Goal: Complete application form: Complete application form

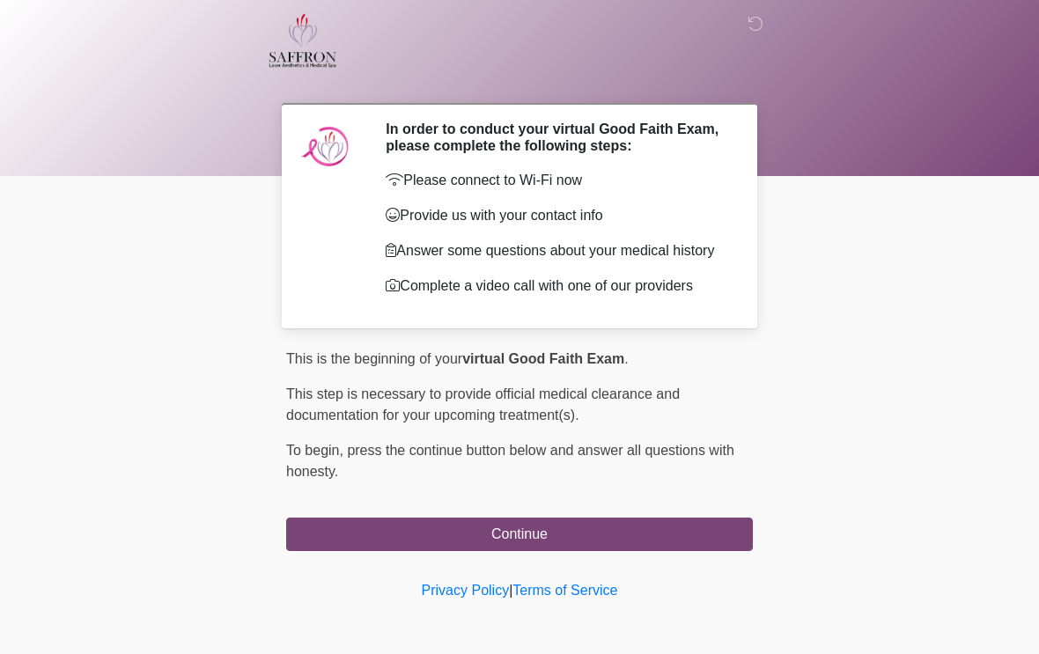
click at [591, 551] on button "Continue" at bounding box center [519, 534] width 467 height 33
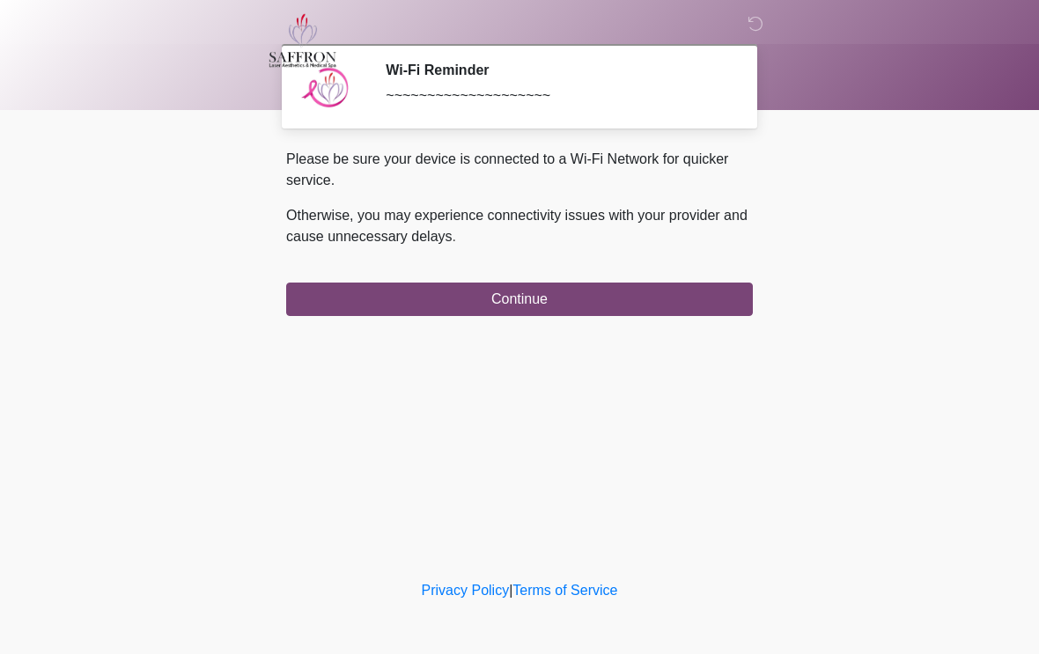
click at [701, 297] on button "Continue" at bounding box center [519, 299] width 467 height 33
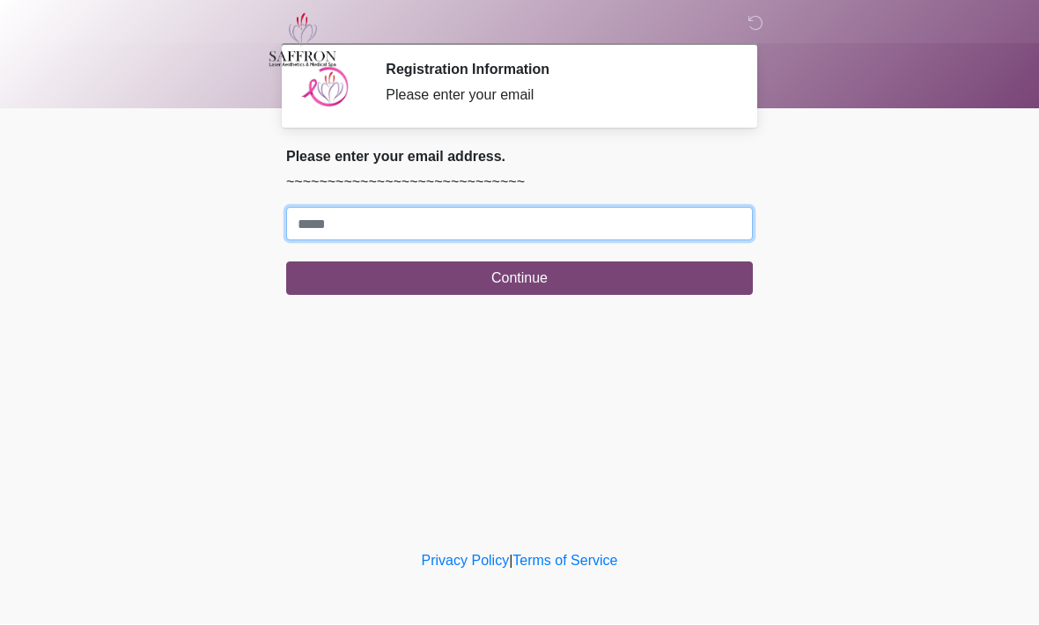
click at [565, 228] on input "Where should we email your treatment plan?" at bounding box center [519, 224] width 467 height 33
type input "**********"
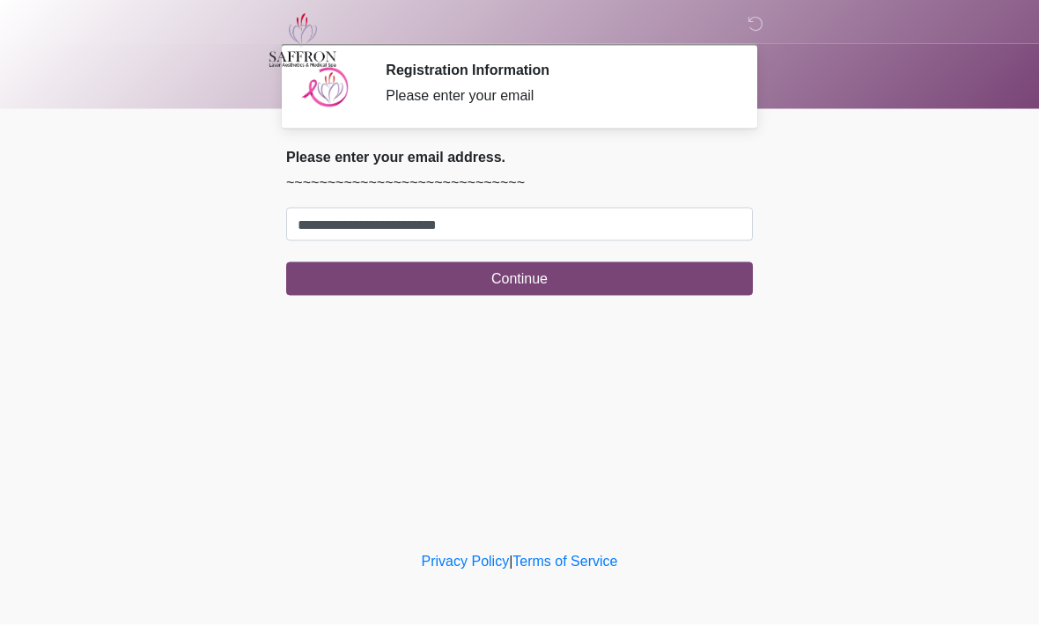
click at [554, 275] on button "Continue" at bounding box center [519, 278] width 467 height 33
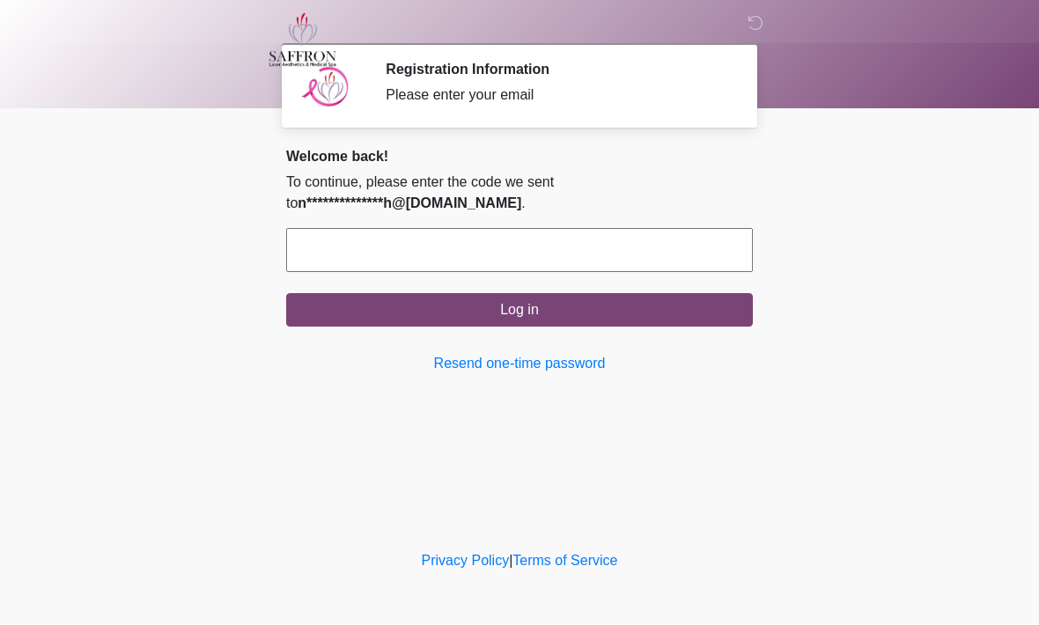
click at [481, 242] on input "text" at bounding box center [519, 251] width 467 height 44
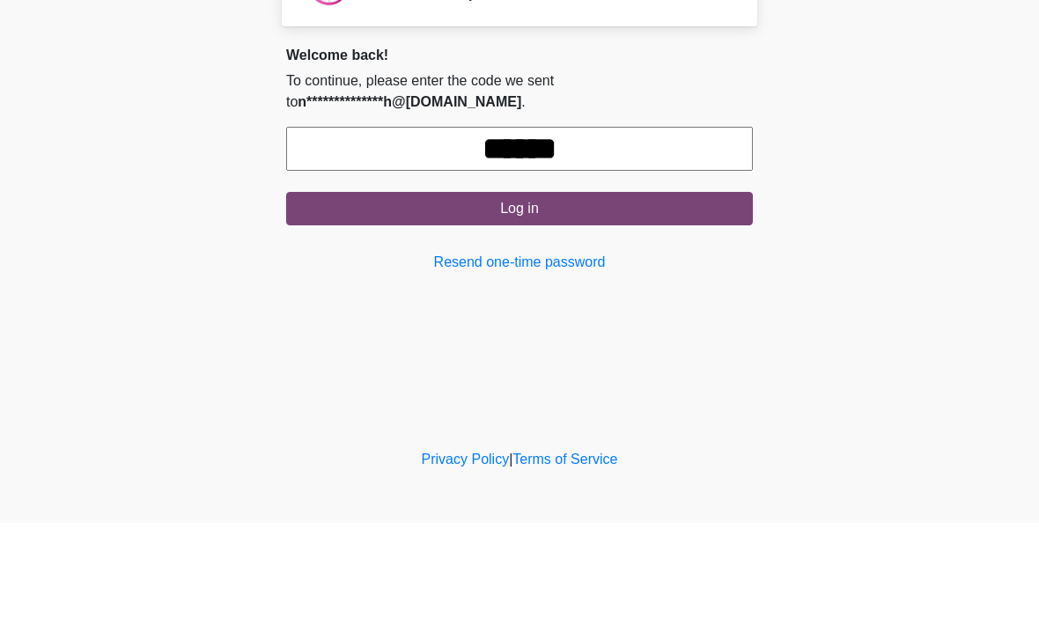
type input "******"
click at [554, 294] on button "Log in" at bounding box center [519, 310] width 467 height 33
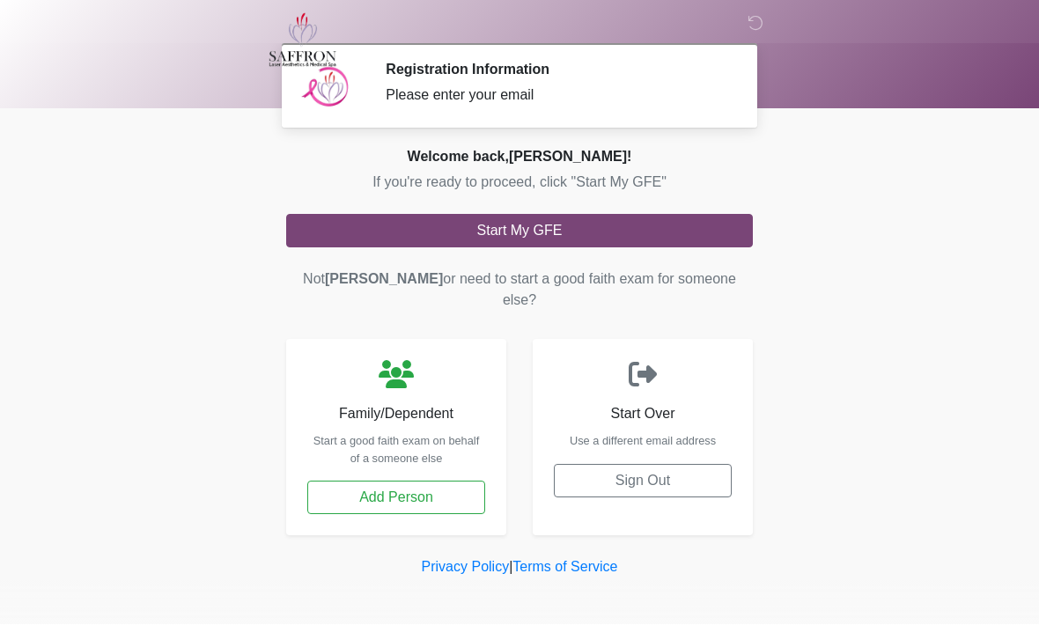
click at [541, 229] on button "Start My GFE" at bounding box center [519, 231] width 467 height 33
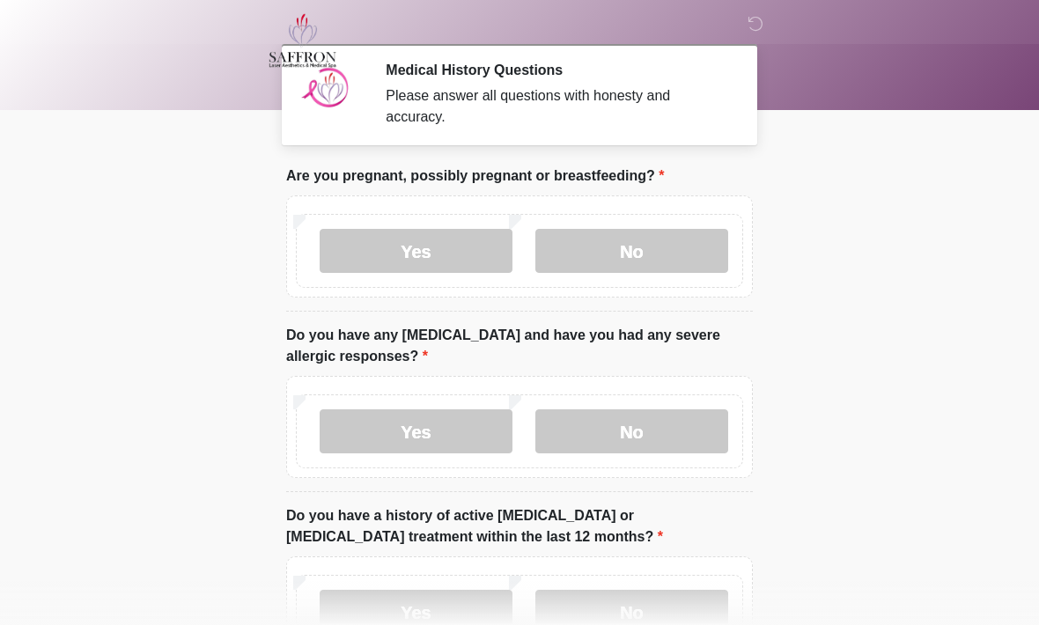
click at [631, 252] on label "No" at bounding box center [632, 251] width 193 height 44
click at [444, 433] on label "Yes" at bounding box center [416, 432] width 193 height 44
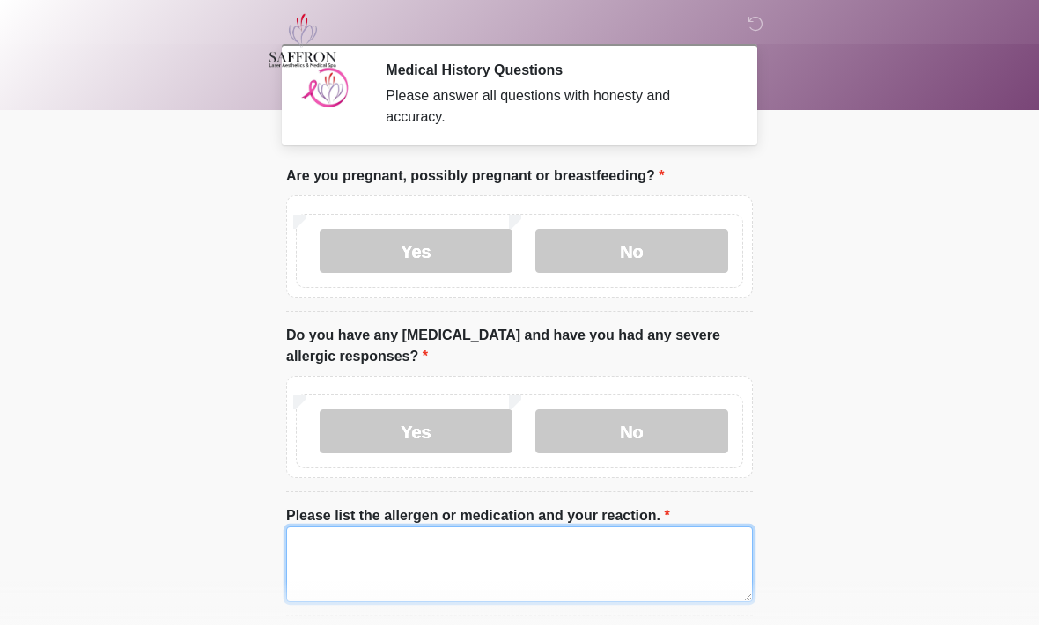
click at [447, 551] on textarea "Please list the allergen or medication and your reaction." at bounding box center [519, 565] width 467 height 76
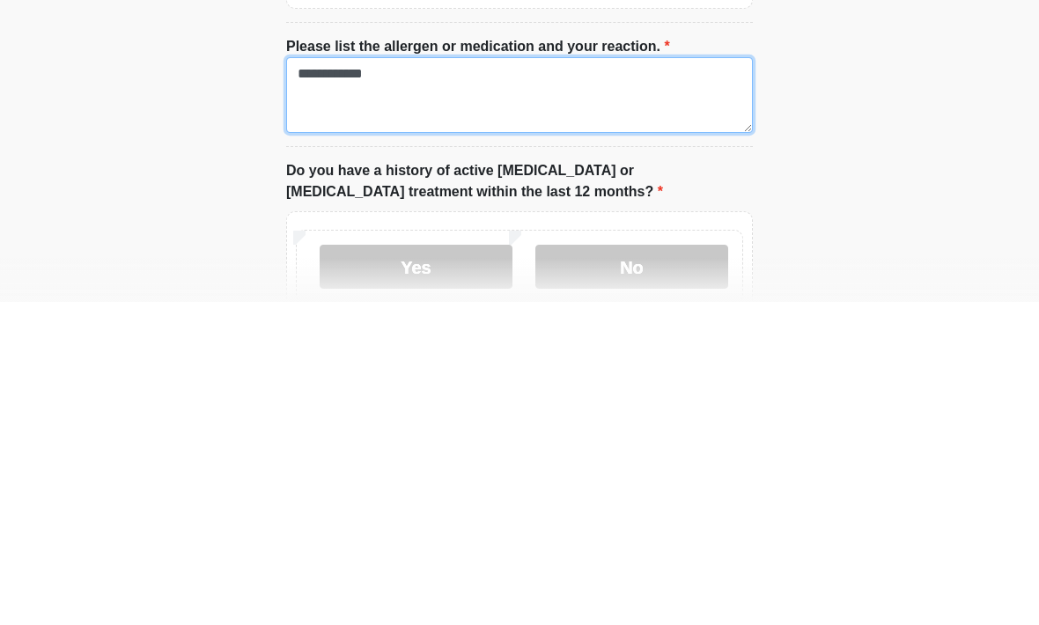
scroll to position [146, 0]
type textarea "**********"
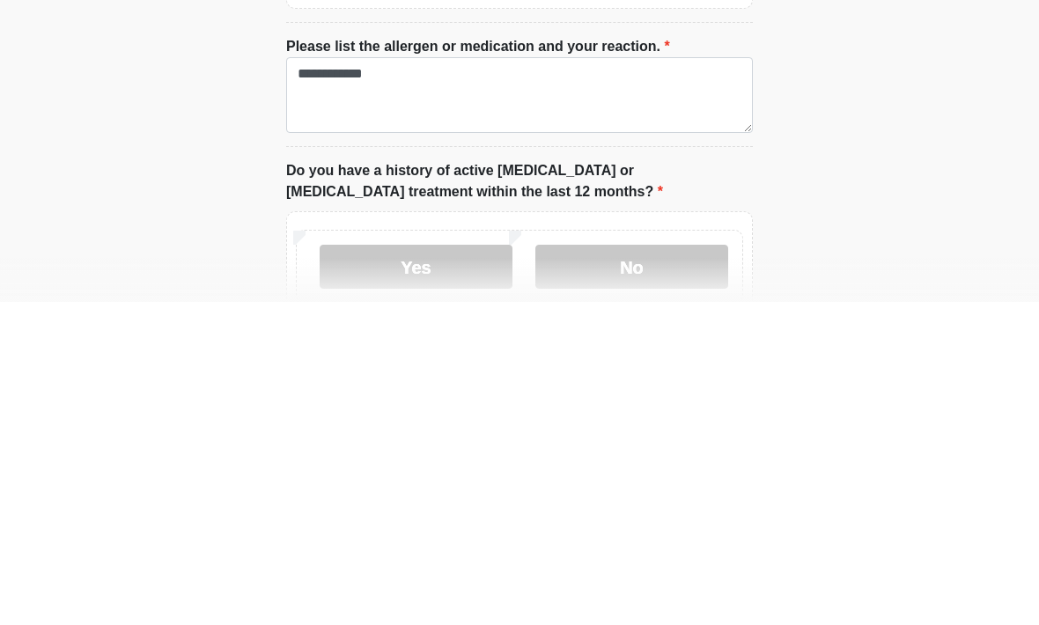
click at [672, 568] on label "No" at bounding box center [632, 590] width 193 height 44
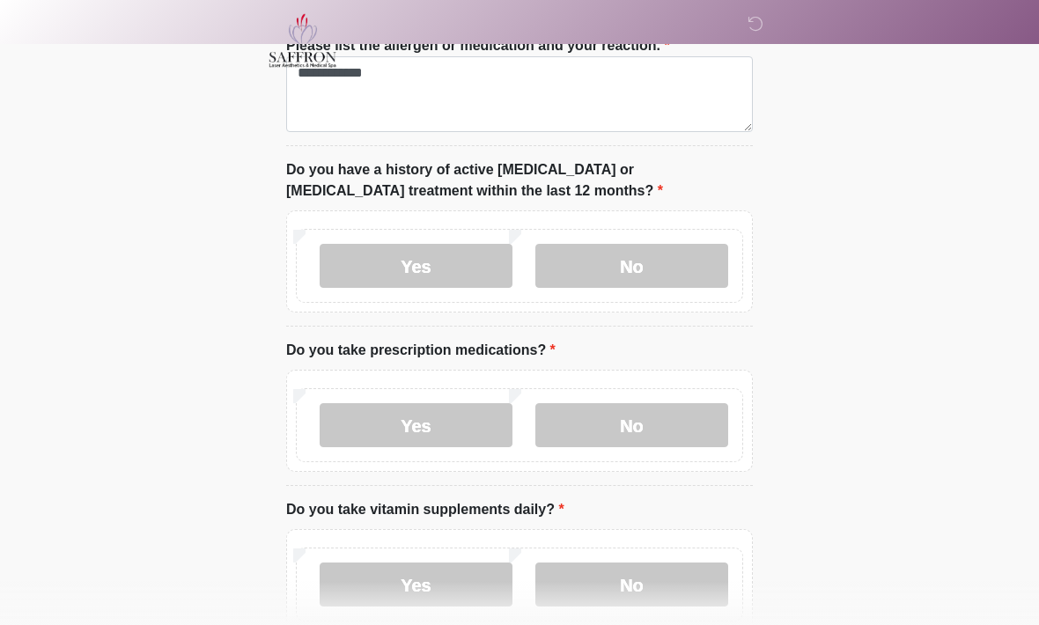
click at [447, 427] on label "Yes" at bounding box center [416, 425] width 193 height 44
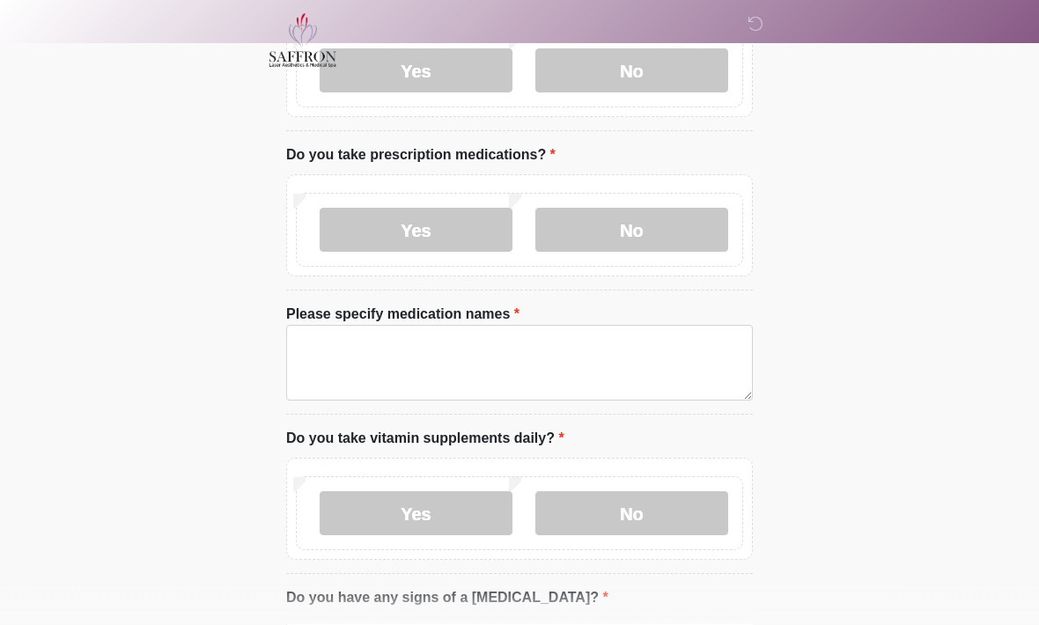
scroll to position [668, 0]
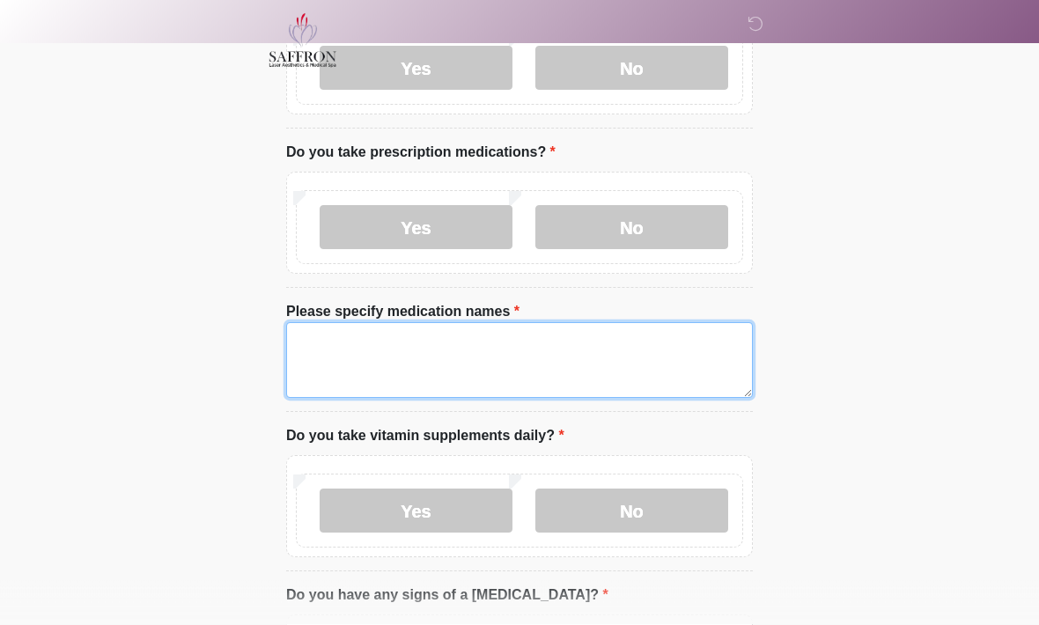
click at [443, 350] on textarea "Please specify medication names" at bounding box center [519, 361] width 467 height 76
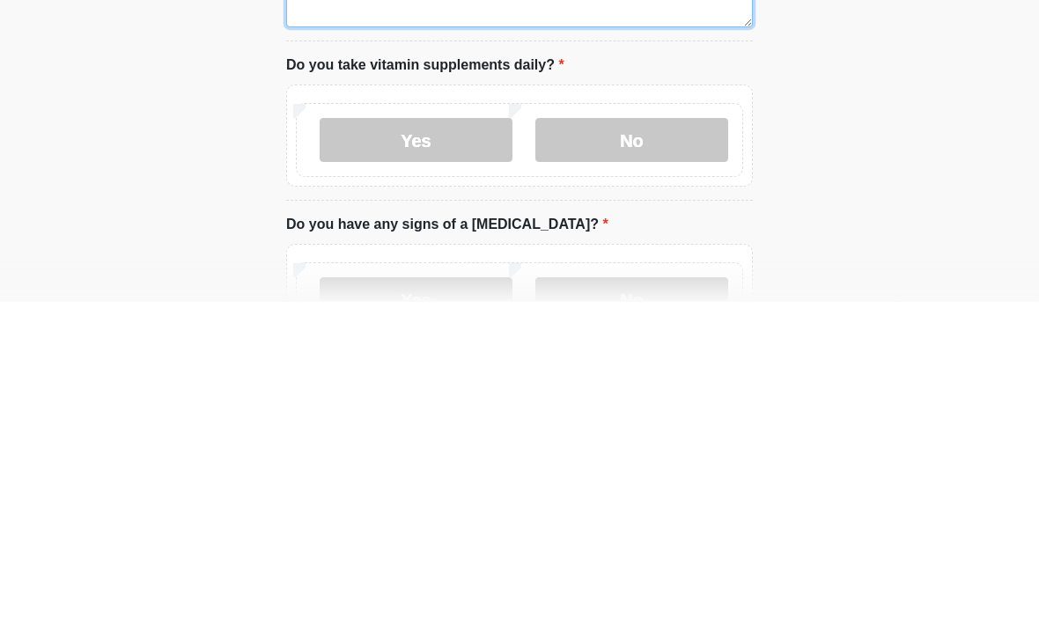
scroll to position [716, 0]
type textarea "**********"
click at [658, 601] on label "No" at bounding box center [632, 623] width 193 height 44
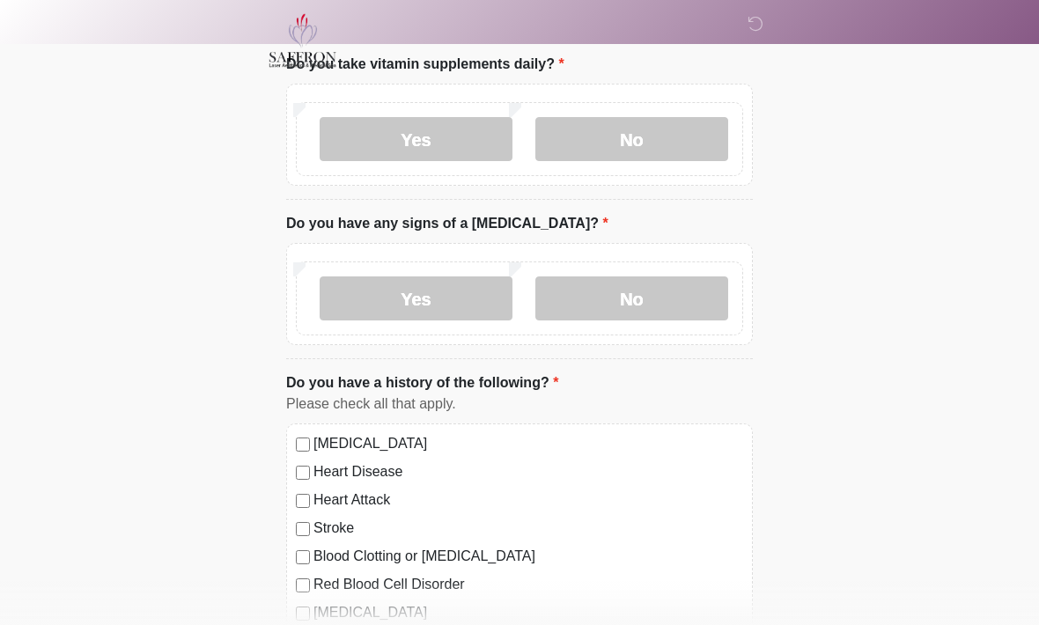
click at [654, 134] on label "No" at bounding box center [632, 139] width 193 height 44
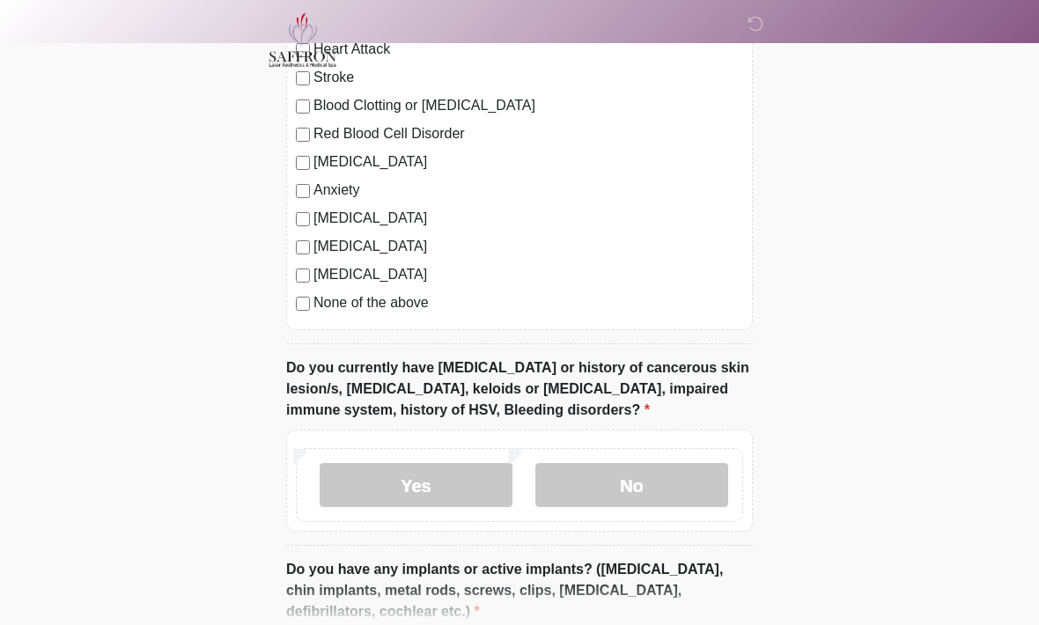
scroll to position [1491, 0]
click at [654, 476] on label "No" at bounding box center [632, 485] width 193 height 44
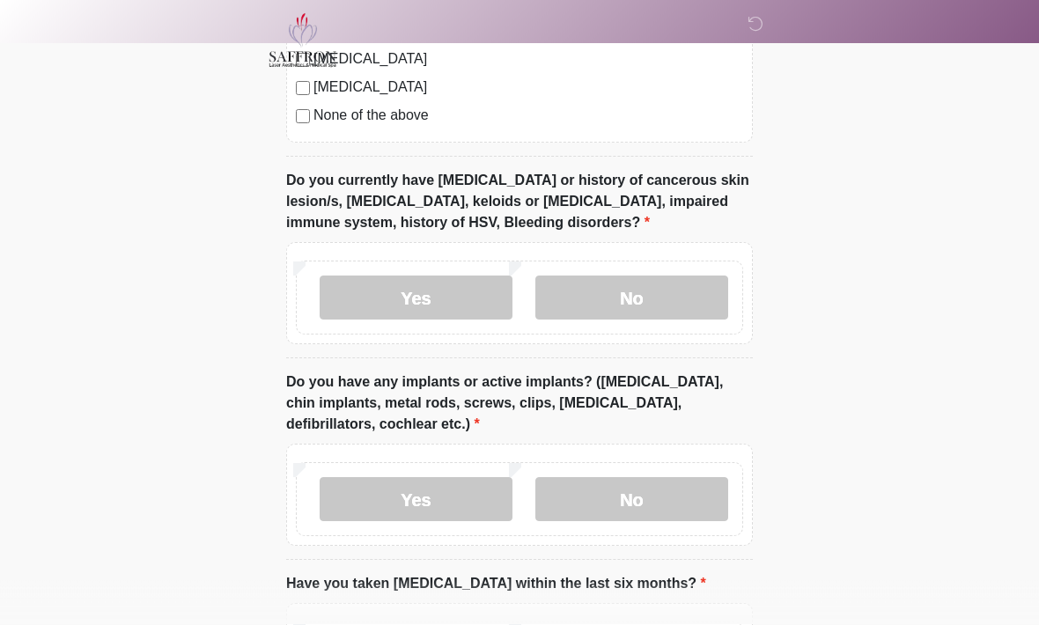
scroll to position [1683, 0]
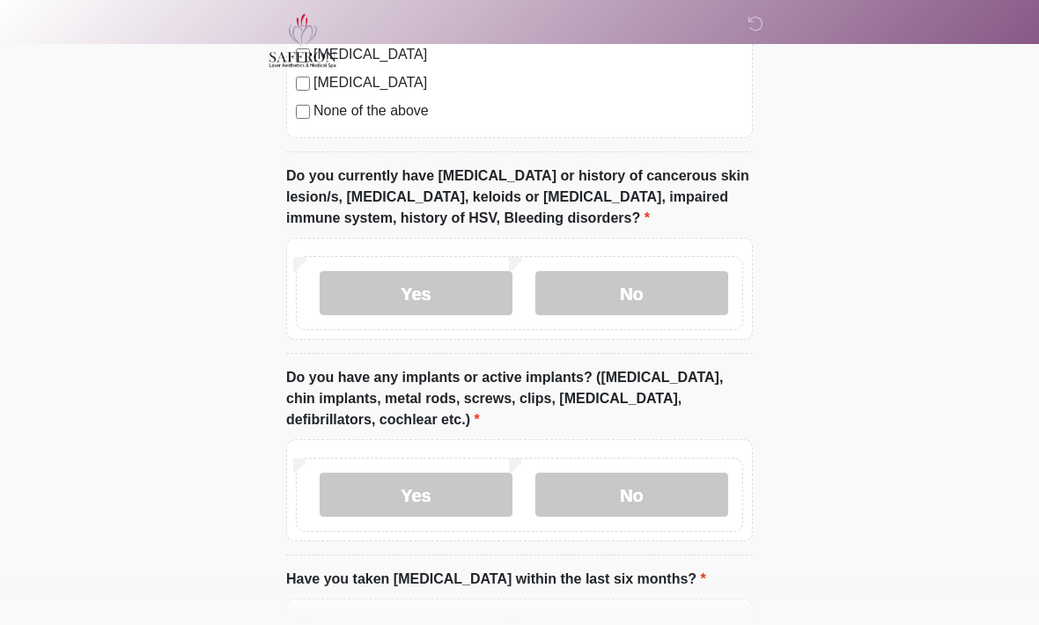
click at [654, 489] on label "No" at bounding box center [632, 495] width 193 height 44
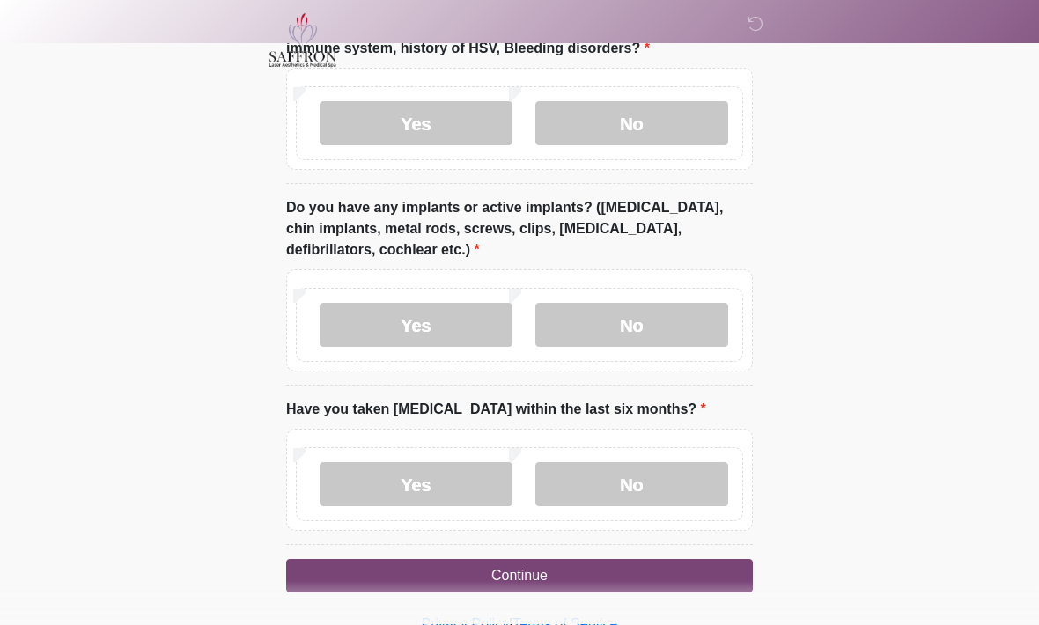
click at [665, 479] on label "No" at bounding box center [632, 485] width 193 height 44
click at [566, 566] on button "Continue" at bounding box center [519, 576] width 467 height 33
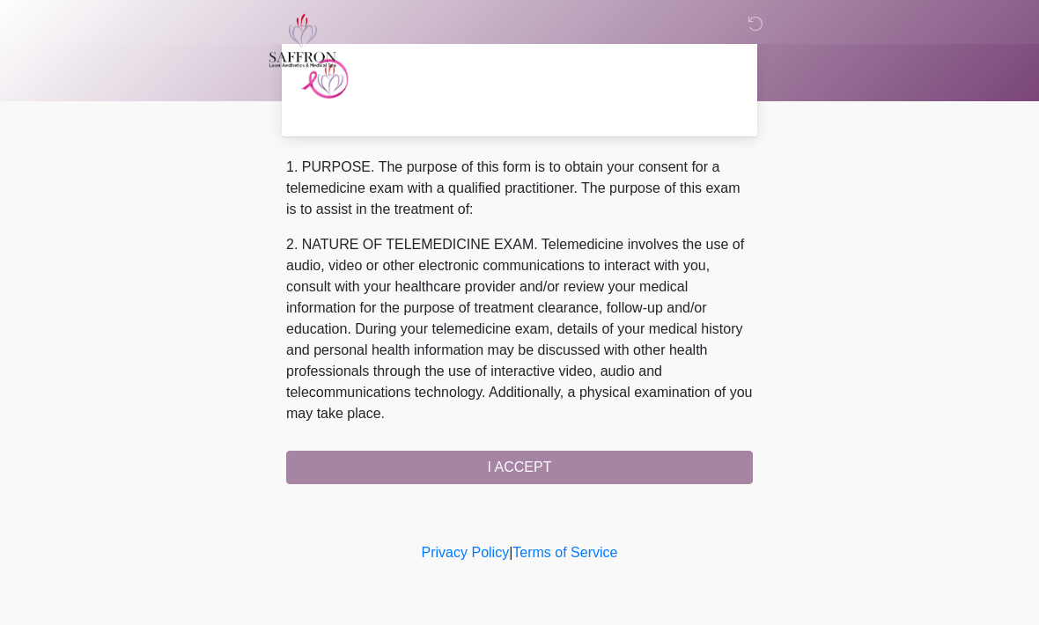
scroll to position [0, 0]
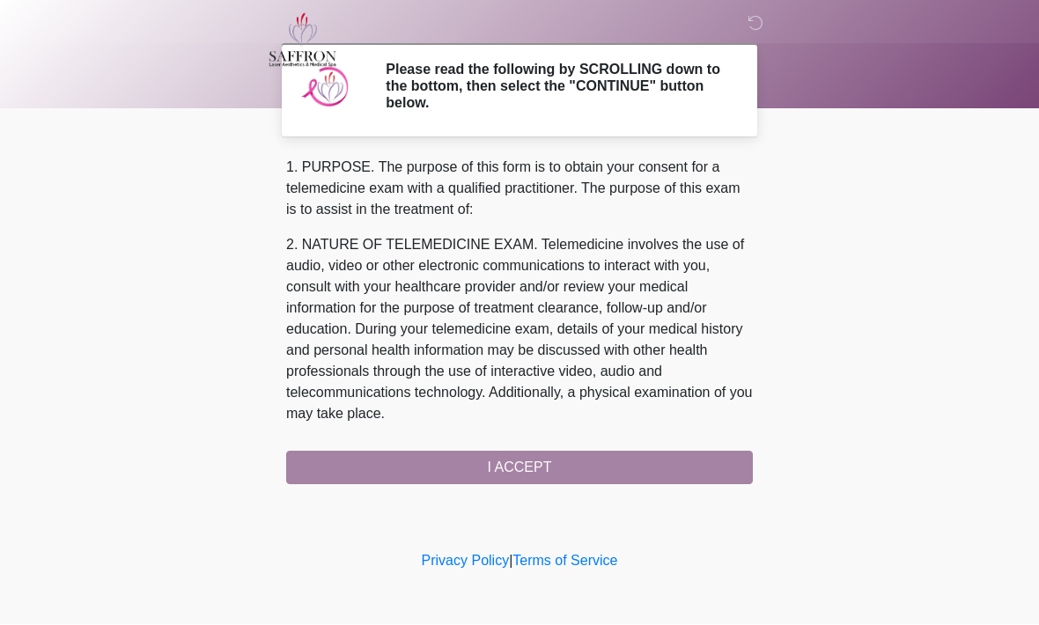
click at [529, 464] on div "1. PURPOSE. The purpose of this form is to obtain your consent for a telemedici…" at bounding box center [519, 322] width 467 height 328
click at [516, 463] on div "1. PURPOSE. The purpose of this form is to obtain your consent for a telemedici…" at bounding box center [519, 322] width 467 height 328
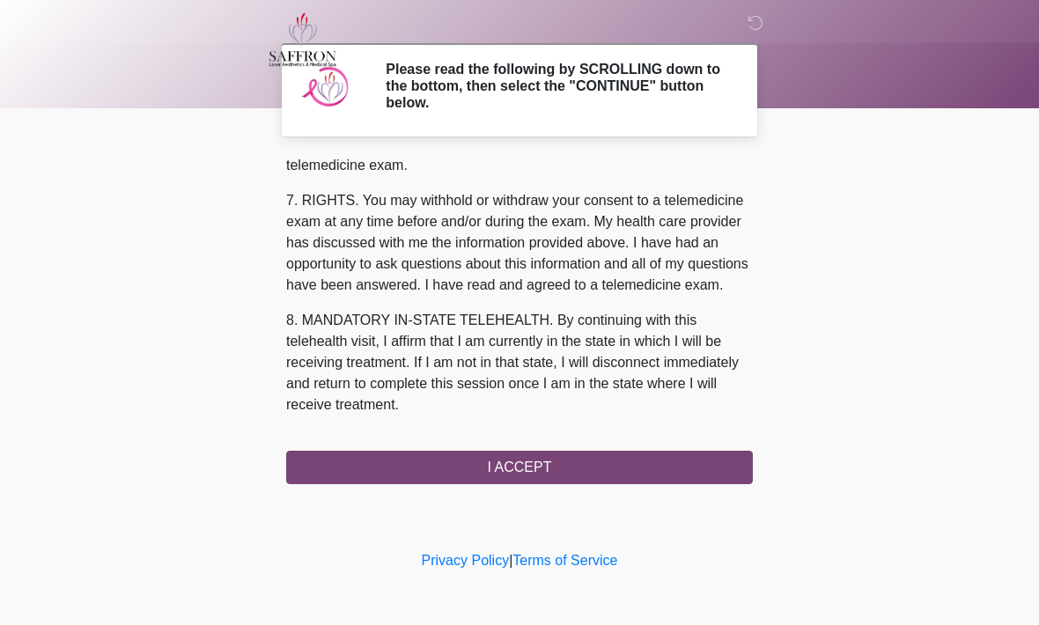
scroll to position [791, 0]
click at [541, 466] on button "I ACCEPT" at bounding box center [519, 468] width 467 height 33
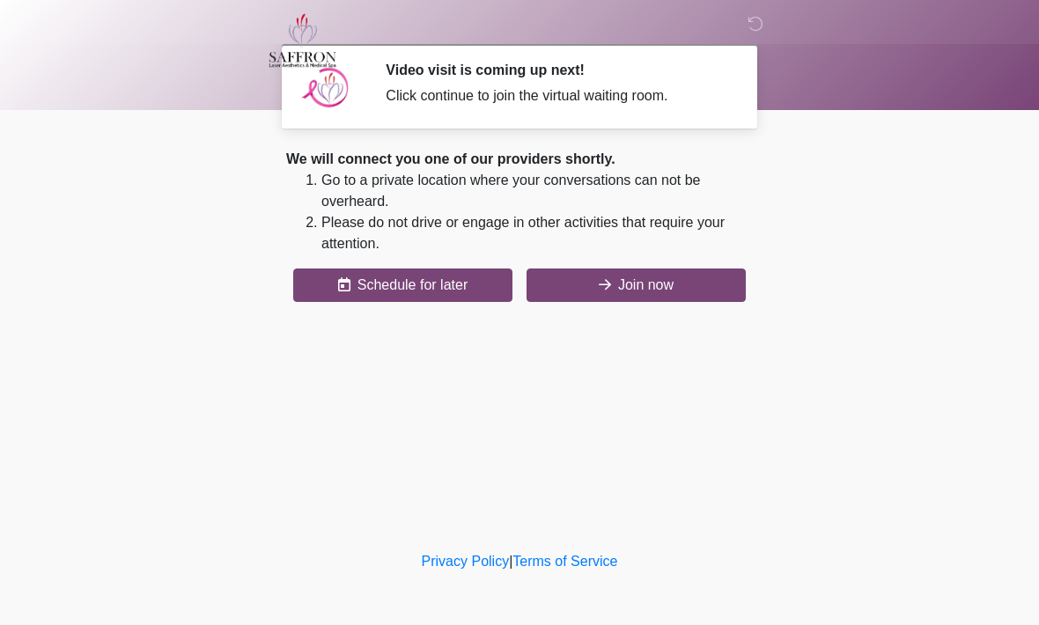
click at [665, 278] on button "Join now" at bounding box center [636, 285] width 219 height 33
